Goal: Find specific page/section: Find specific page/section

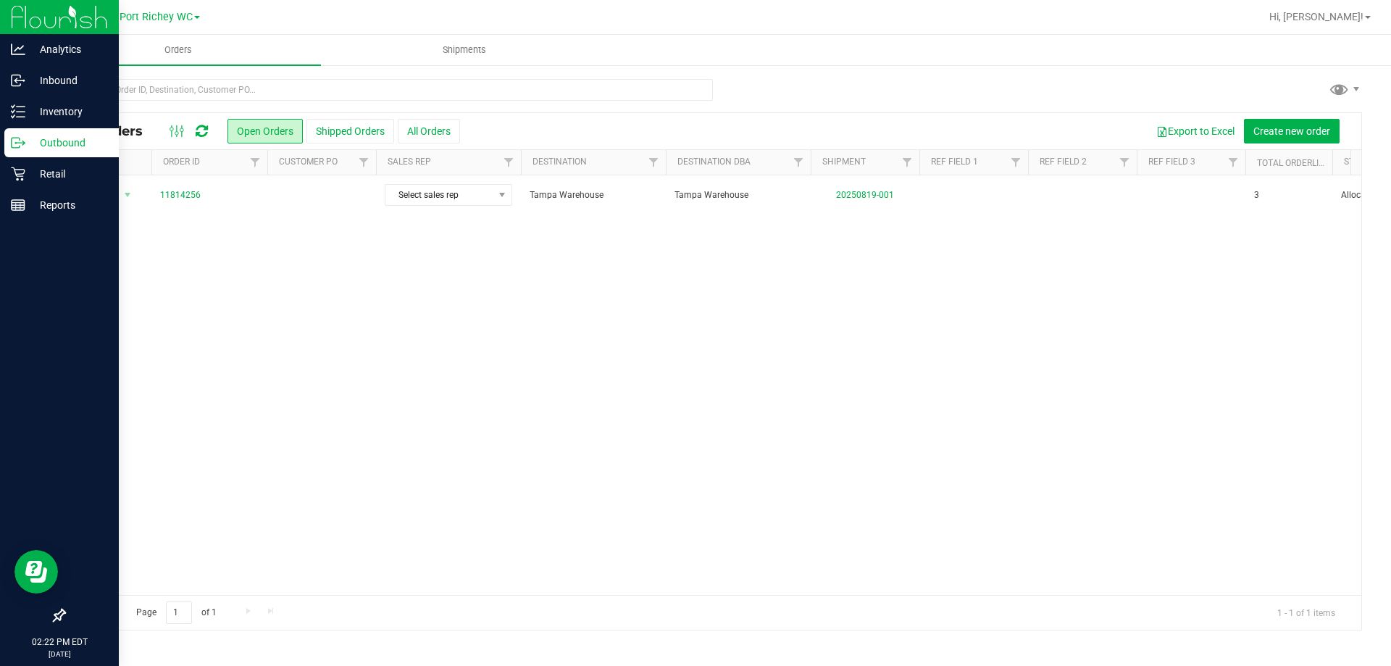
click at [28, 148] on p "Outbound" at bounding box center [68, 142] width 87 height 17
click at [27, 164] on div "Retail" at bounding box center [61, 173] width 114 height 29
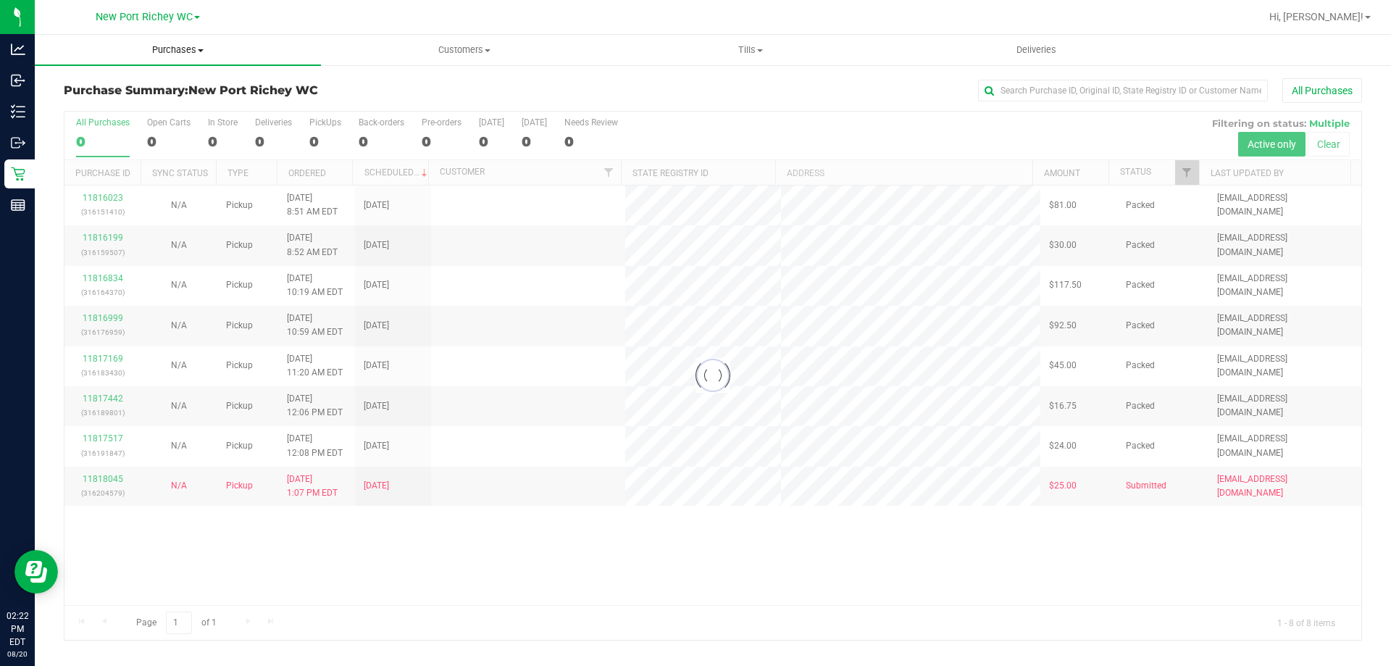
click at [170, 41] on uib-tab-heading "Purchases Summary of purchases Fulfillment All purchases" at bounding box center [178, 50] width 286 height 30
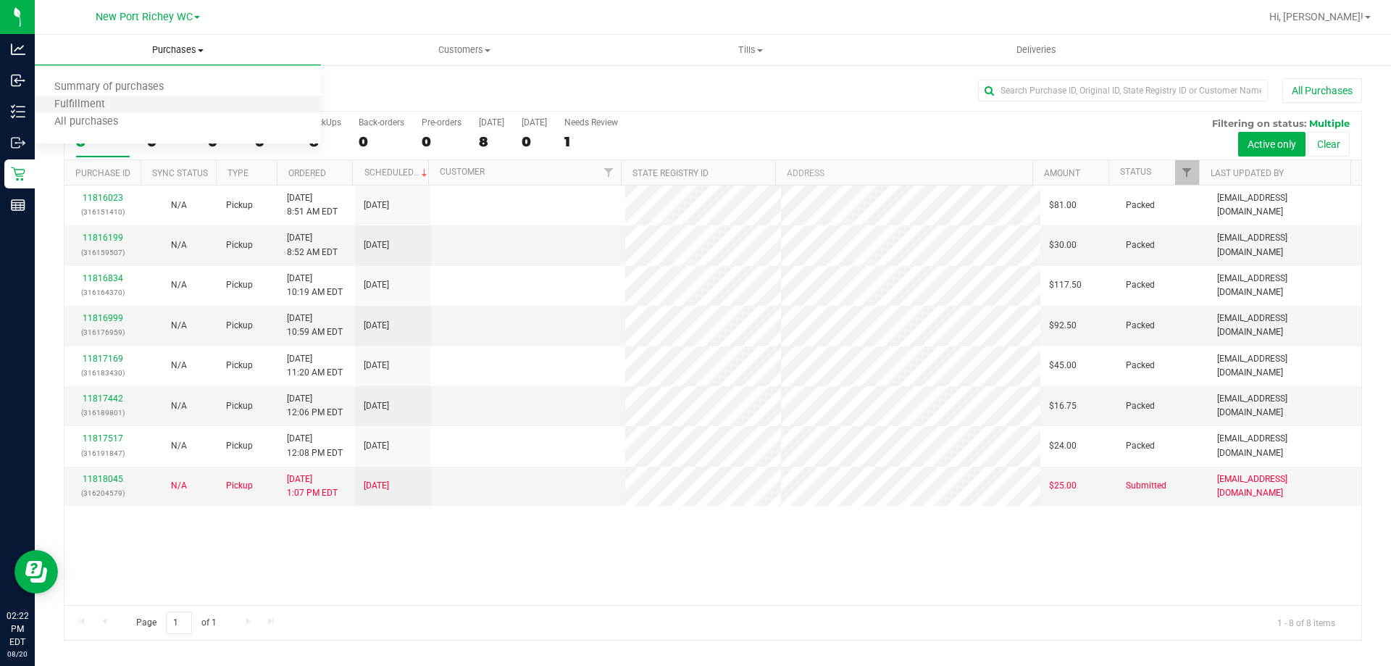
click at [149, 98] on li "Fulfillment" at bounding box center [178, 104] width 286 height 17
